Goal: Navigation & Orientation: Find specific page/section

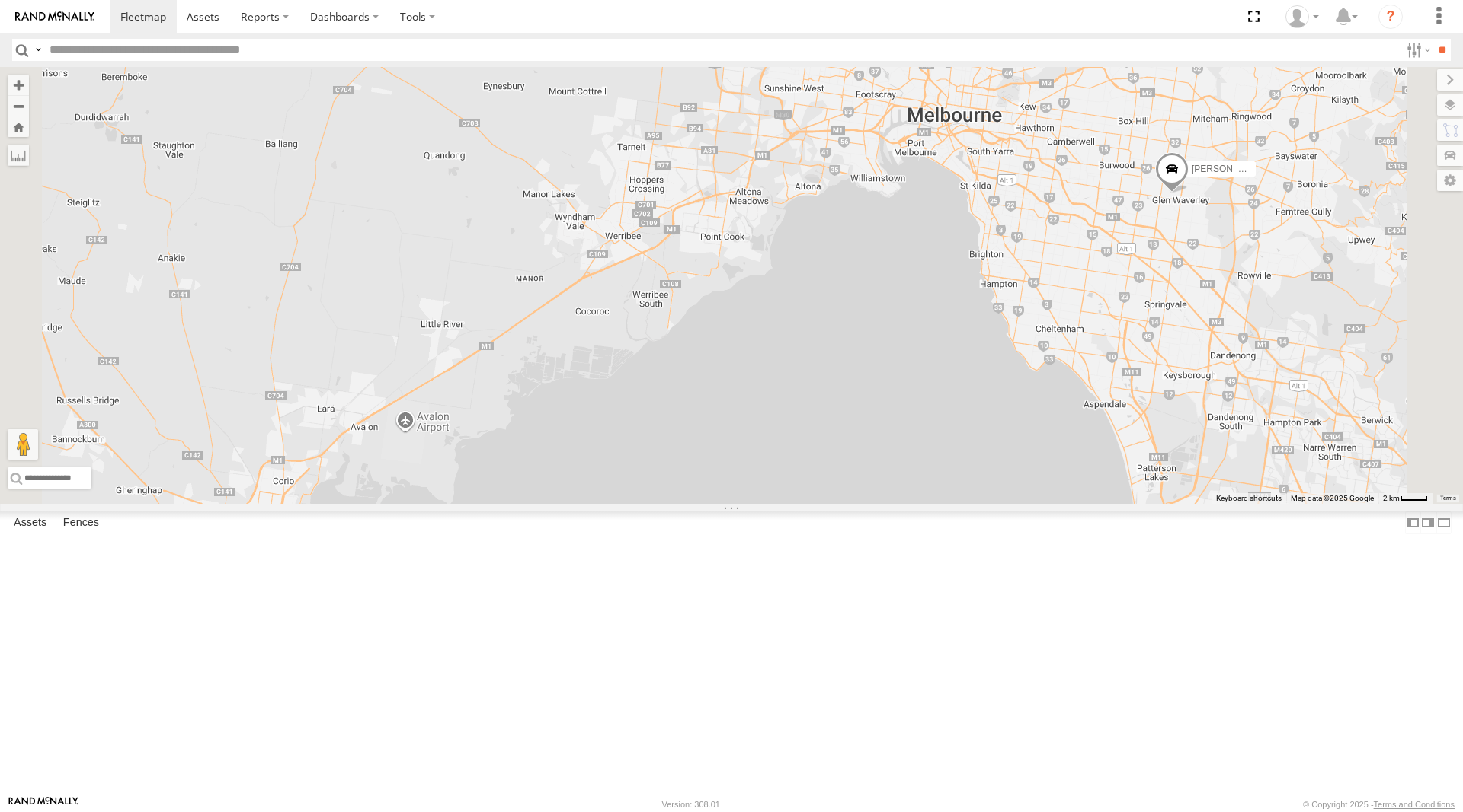
click at [0, 0] on link at bounding box center [0, 0] width 0 height 0
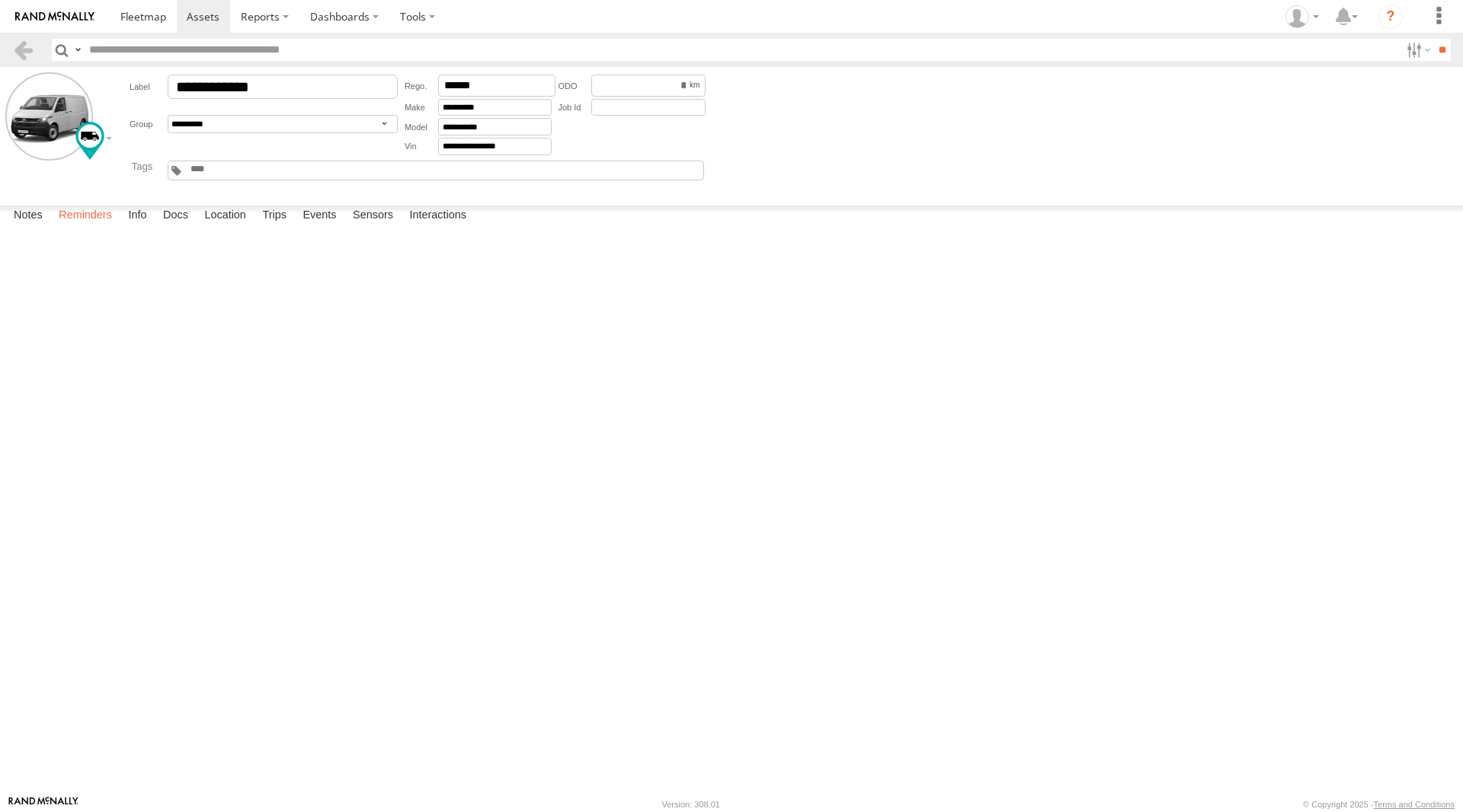
click at [101, 227] on label "Reminders" at bounding box center [84, 215] width 69 height 21
click at [148, 227] on label "Info" at bounding box center [137, 215] width 34 height 21
click at [174, 227] on label "Docs" at bounding box center [175, 215] width 41 height 21
click at [0, 0] on link at bounding box center [0, 0] width 0 height 0
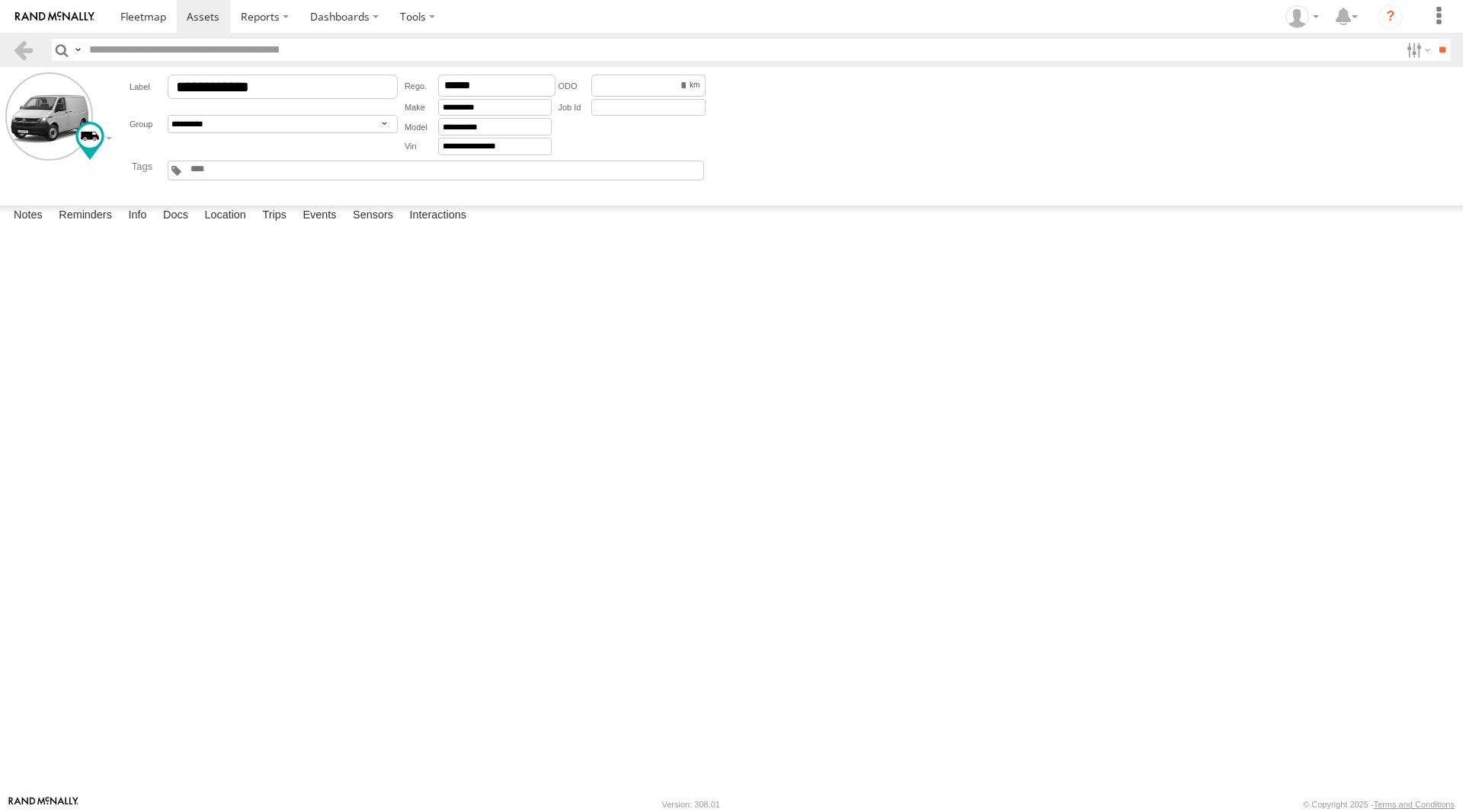
click at [0, 0] on link at bounding box center [0, 0] width 0 height 0
click at [205, 15] on span at bounding box center [203, 16] width 33 height 15
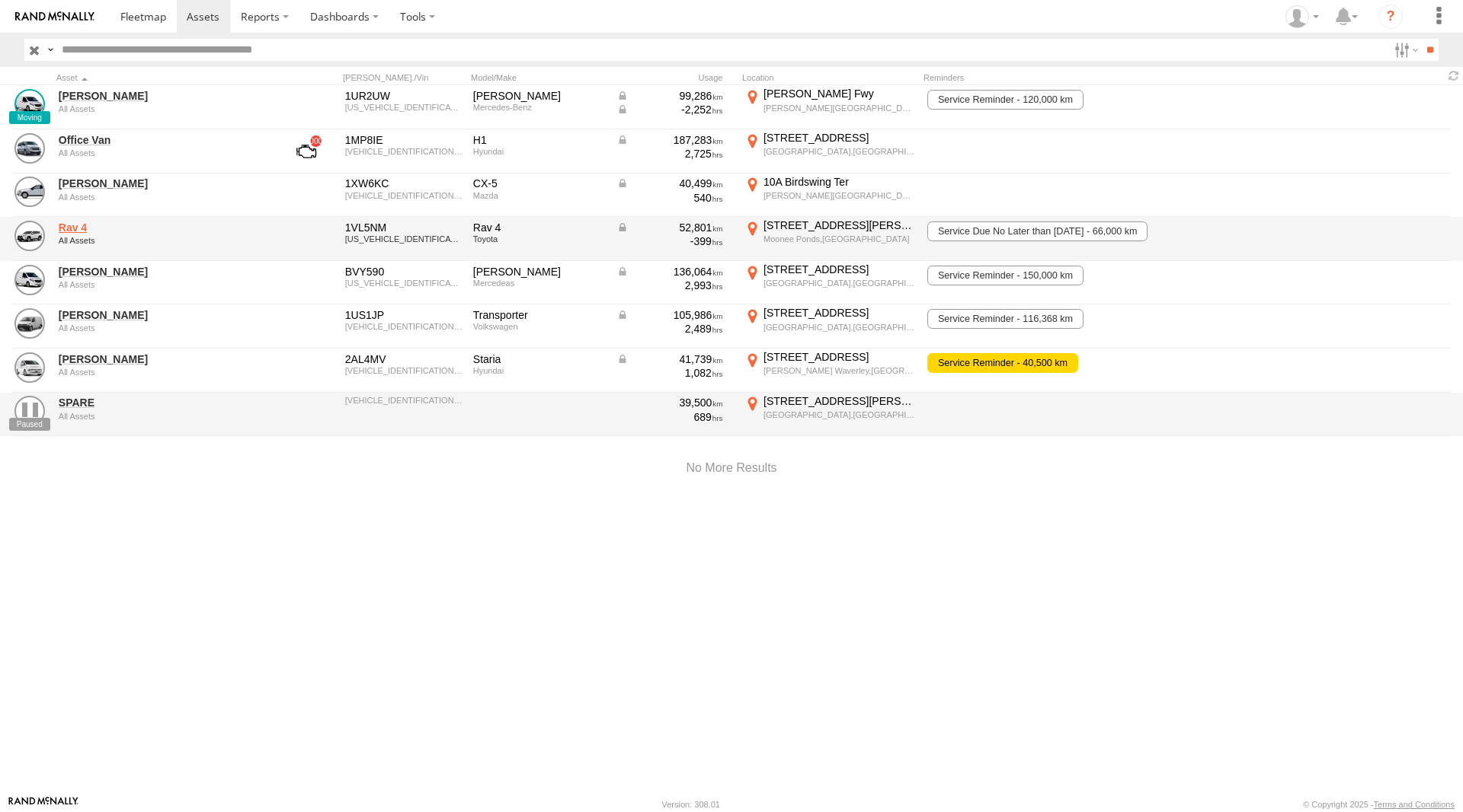
click at [71, 225] on link "Rav 4" at bounding box center [163, 227] width 209 height 14
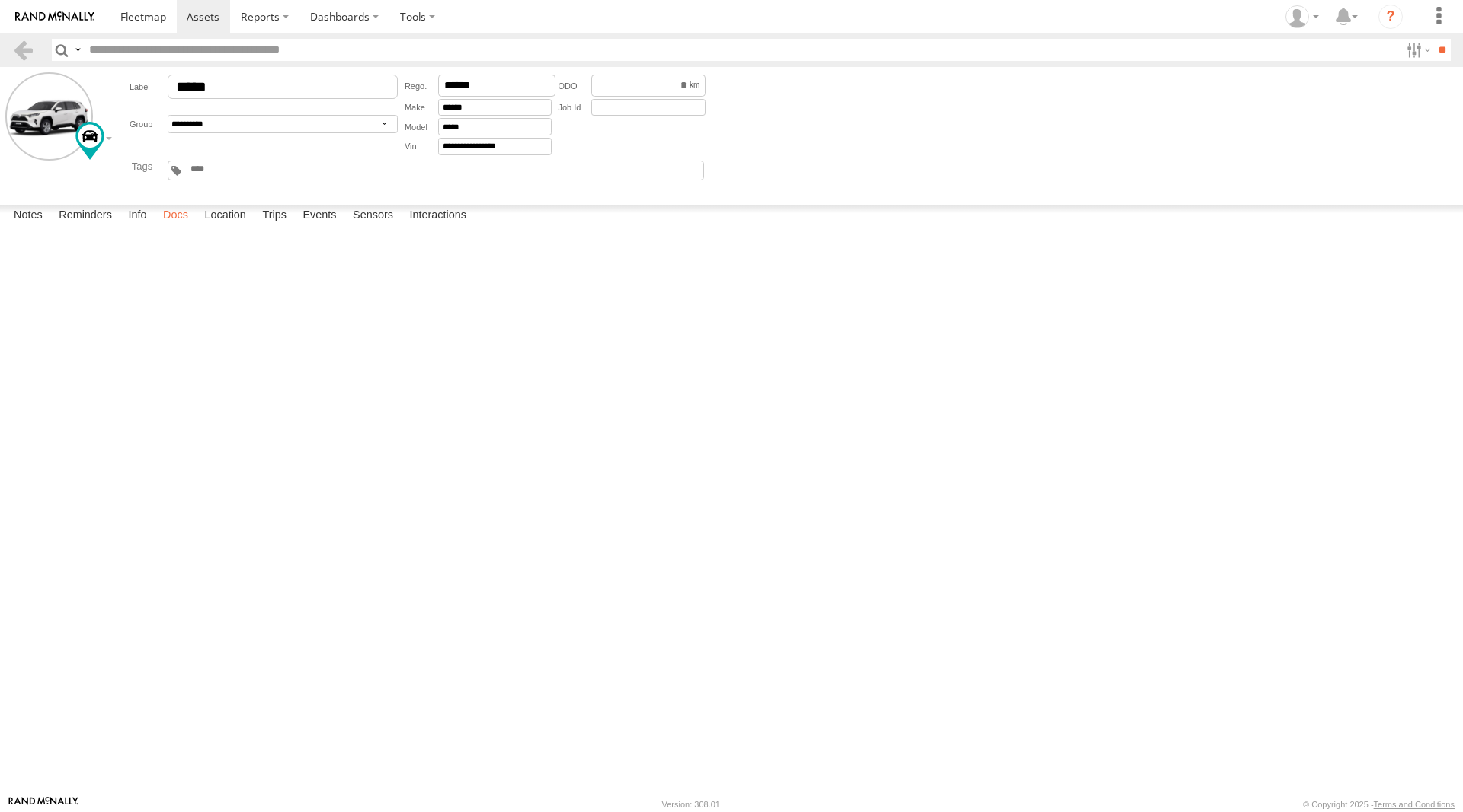
click at [178, 227] on label "Docs" at bounding box center [175, 215] width 41 height 21
click at [0, 0] on link at bounding box center [0, 0] width 0 height 0
click at [149, 9] on link at bounding box center [143, 16] width 68 height 33
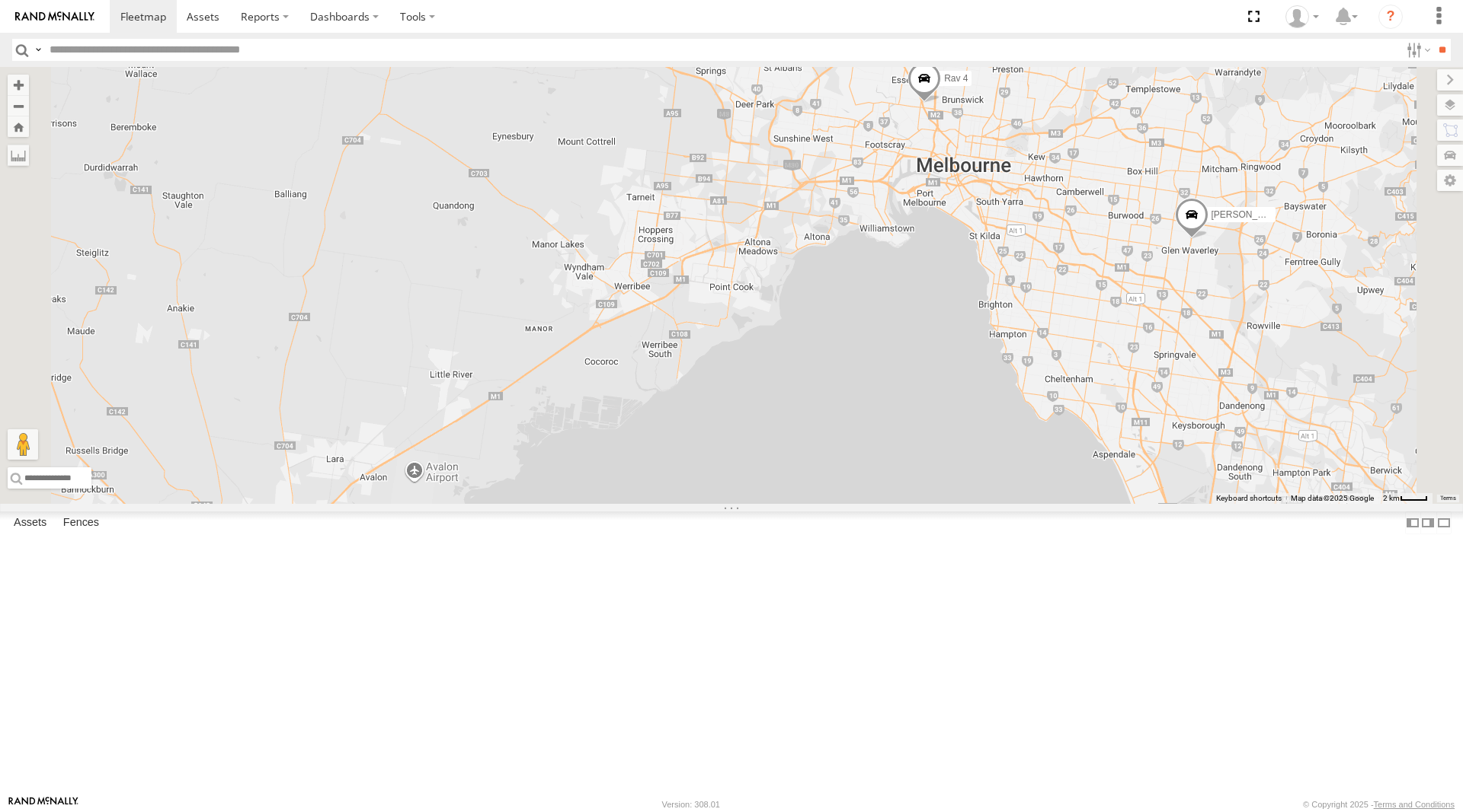
click at [299, 617] on span at bounding box center [283, 597] width 34 height 41
click at [708, 422] on div "Office Van [PERSON_NAME] [PERSON_NAME] [PERSON_NAME] Rav 4 [PERSON_NAME] [PERSO…" at bounding box center [731, 286] width 1463 height 437
